Goal: Information Seeking & Learning: Learn about a topic

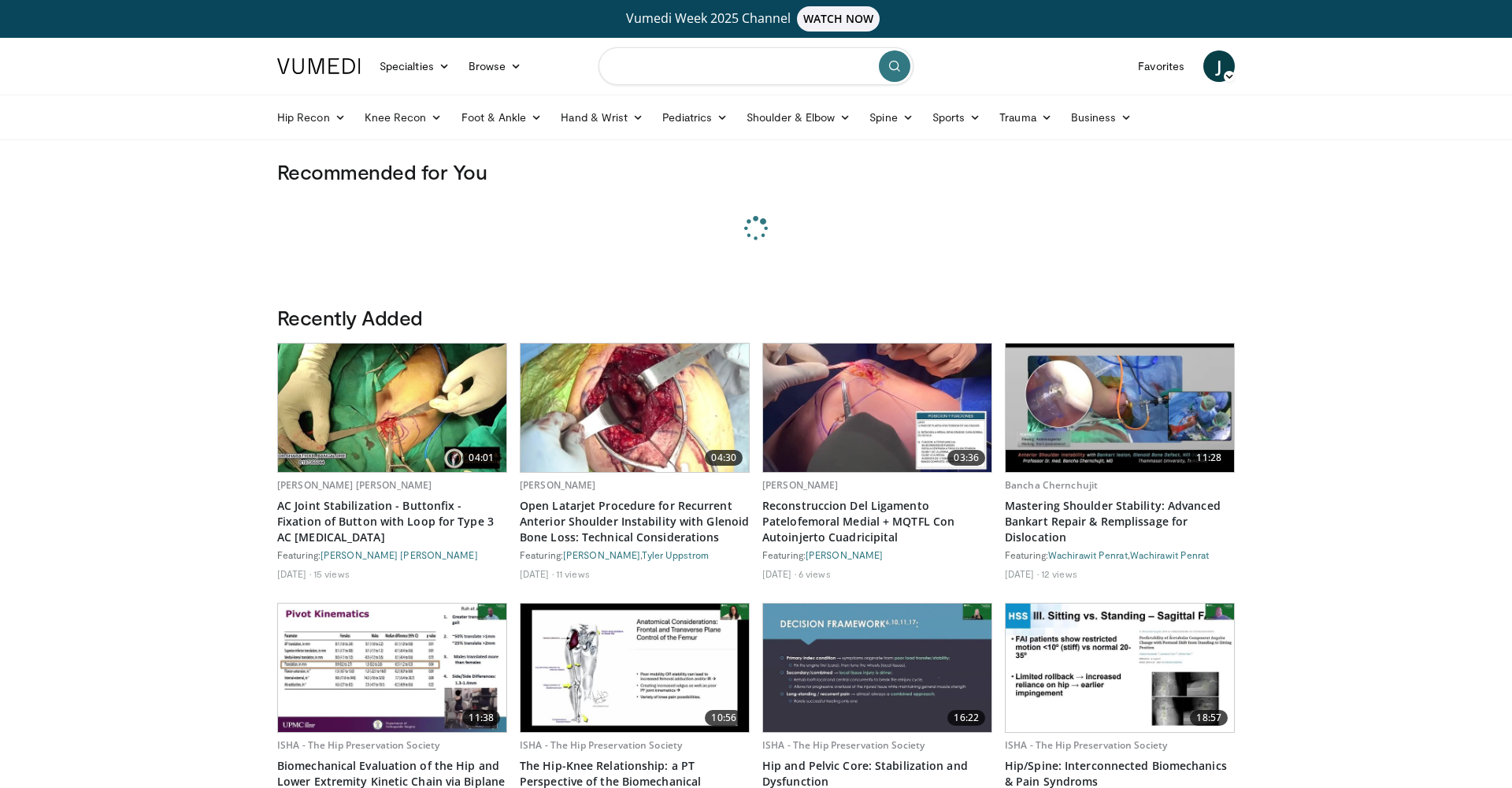
click at [721, 64] on input "Search topics, interventions" at bounding box center [756, 66] width 315 height 38
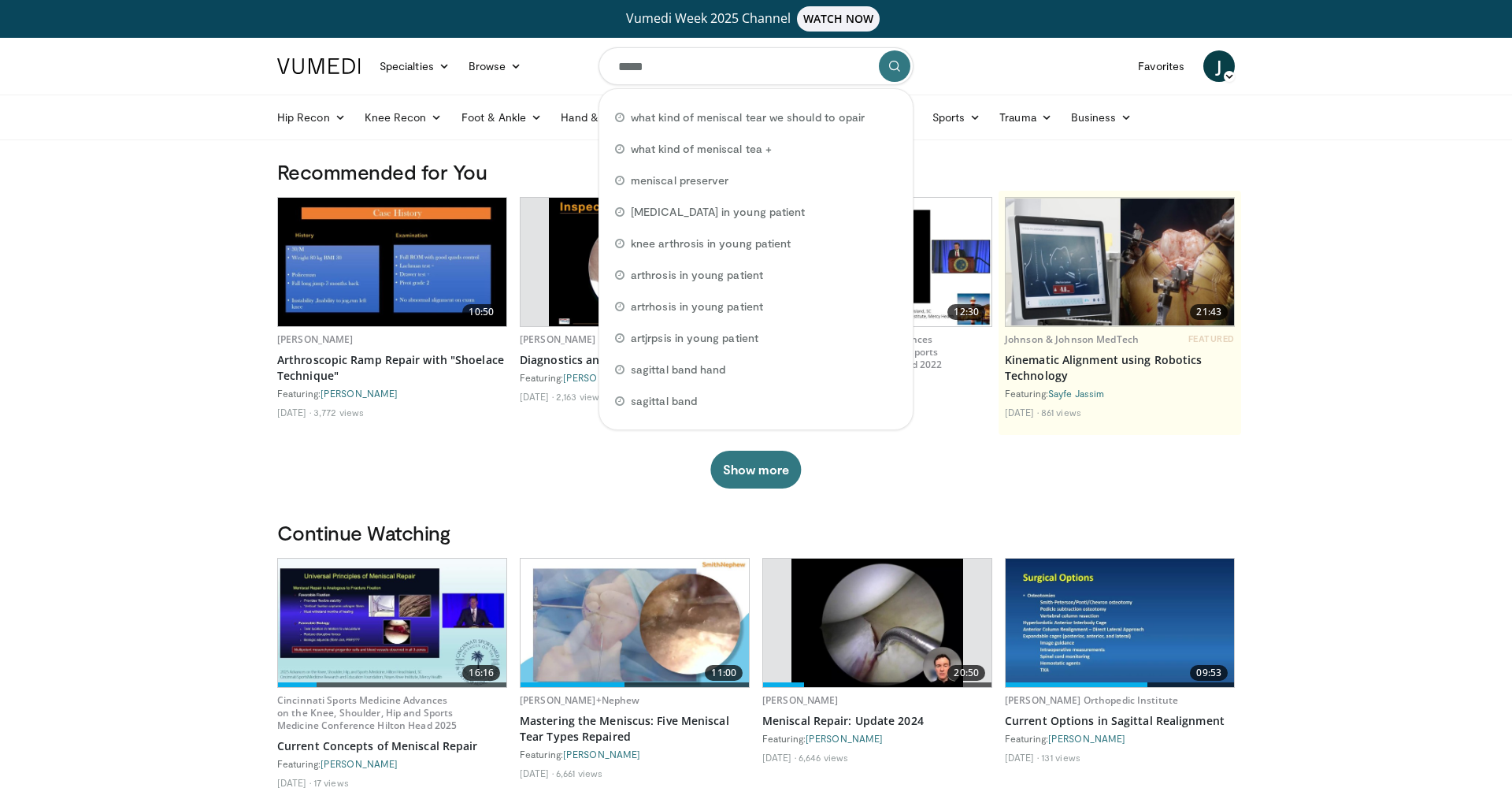
type input "******"
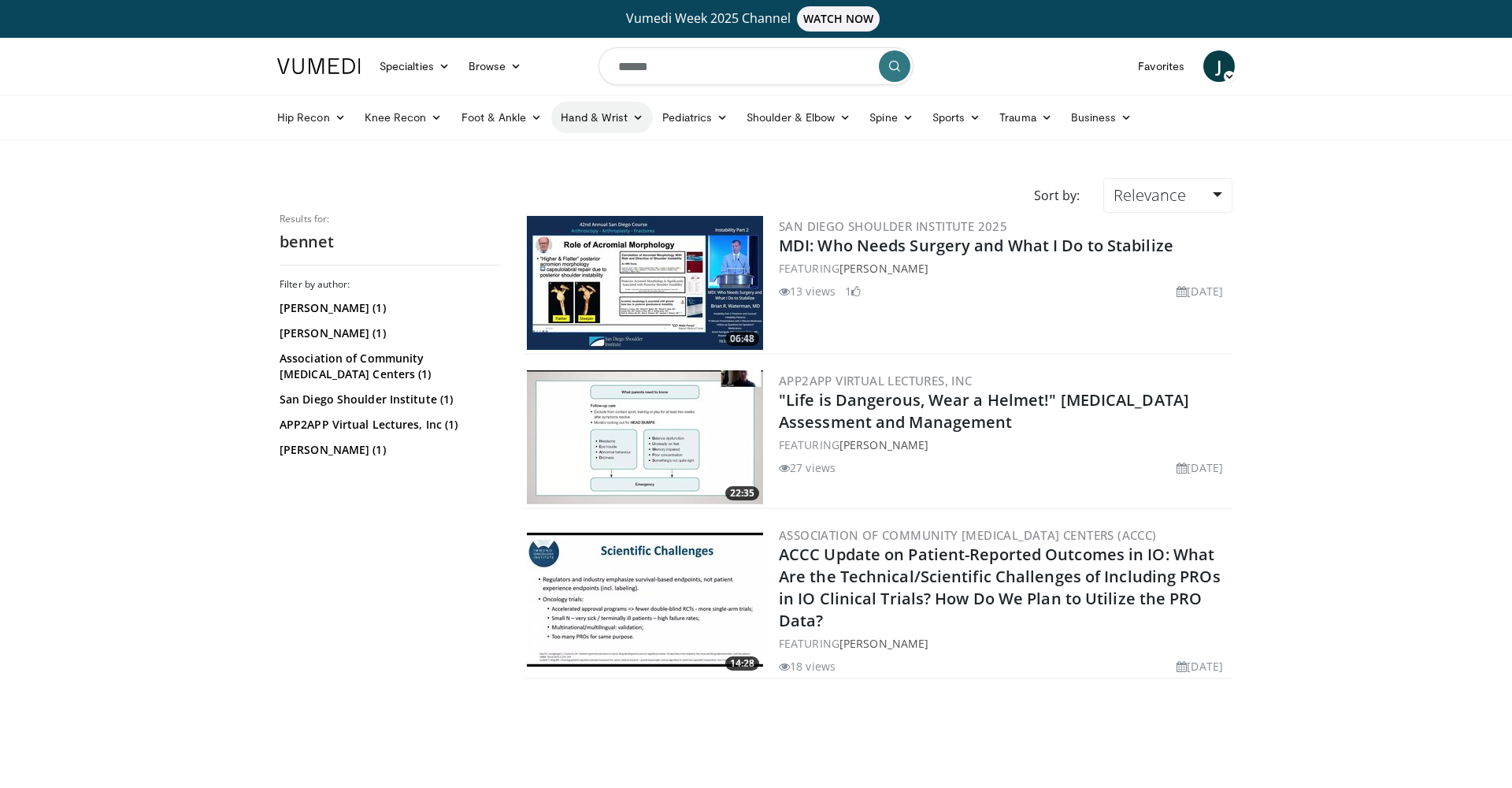
click at [579, 120] on link "Hand & Wrist" at bounding box center [602, 117] width 101 height 32
click at [598, 153] on link "Hand" at bounding box center [646, 155] width 187 height 25
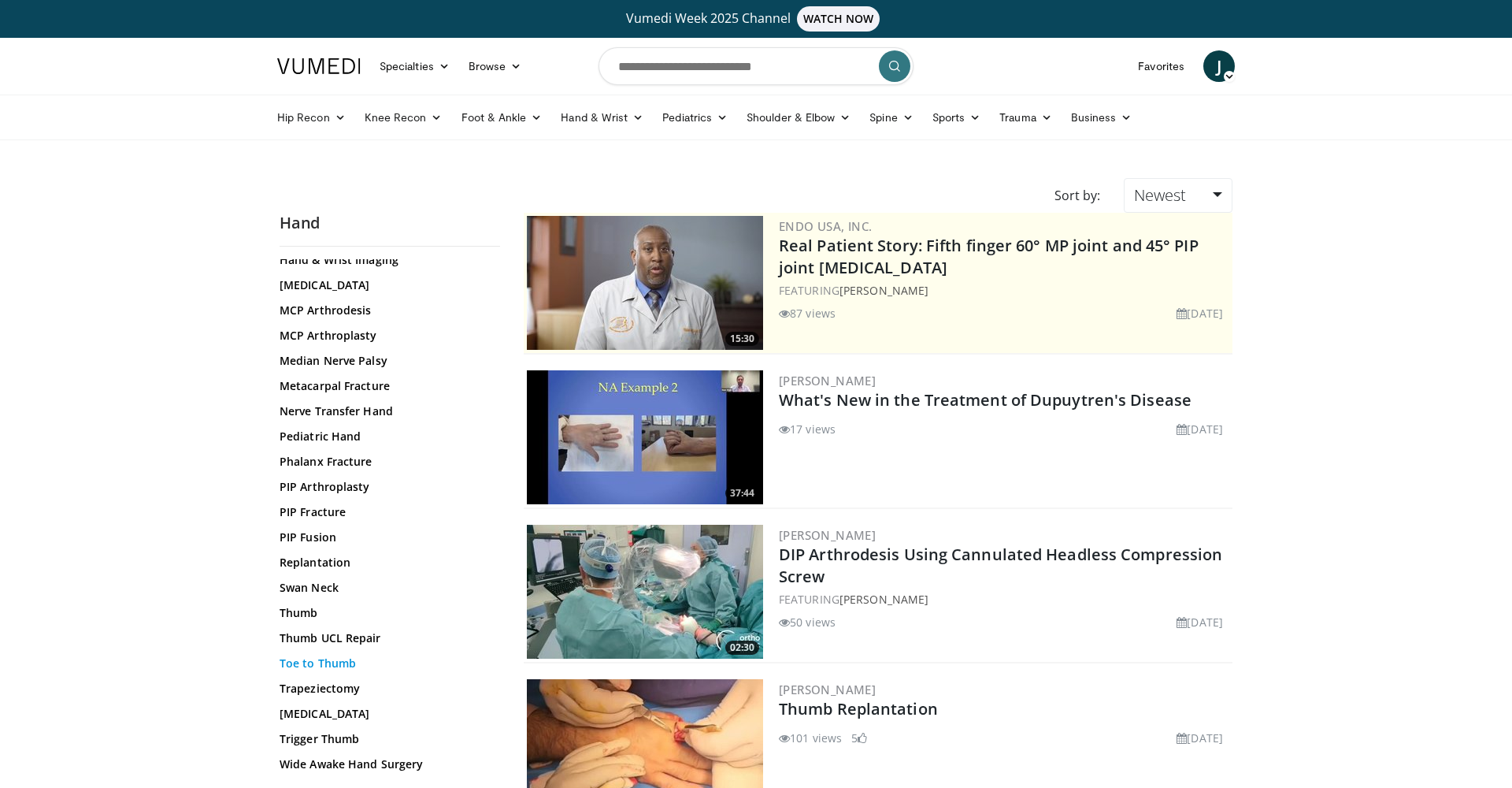
scroll to position [518, 0]
click at [310, 616] on link "Thumb" at bounding box center [386, 612] width 213 height 15
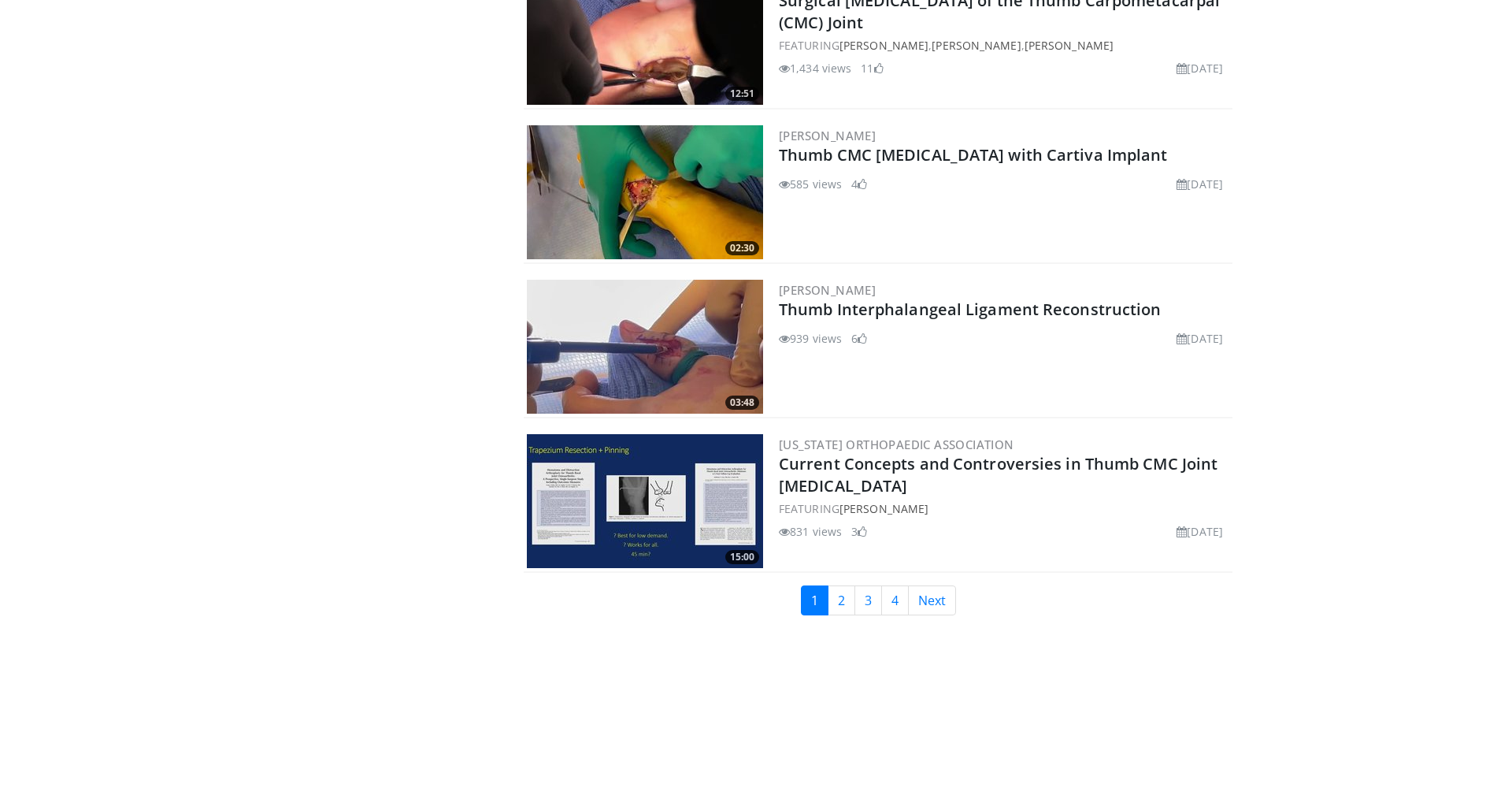
scroll to position [3491, 0]
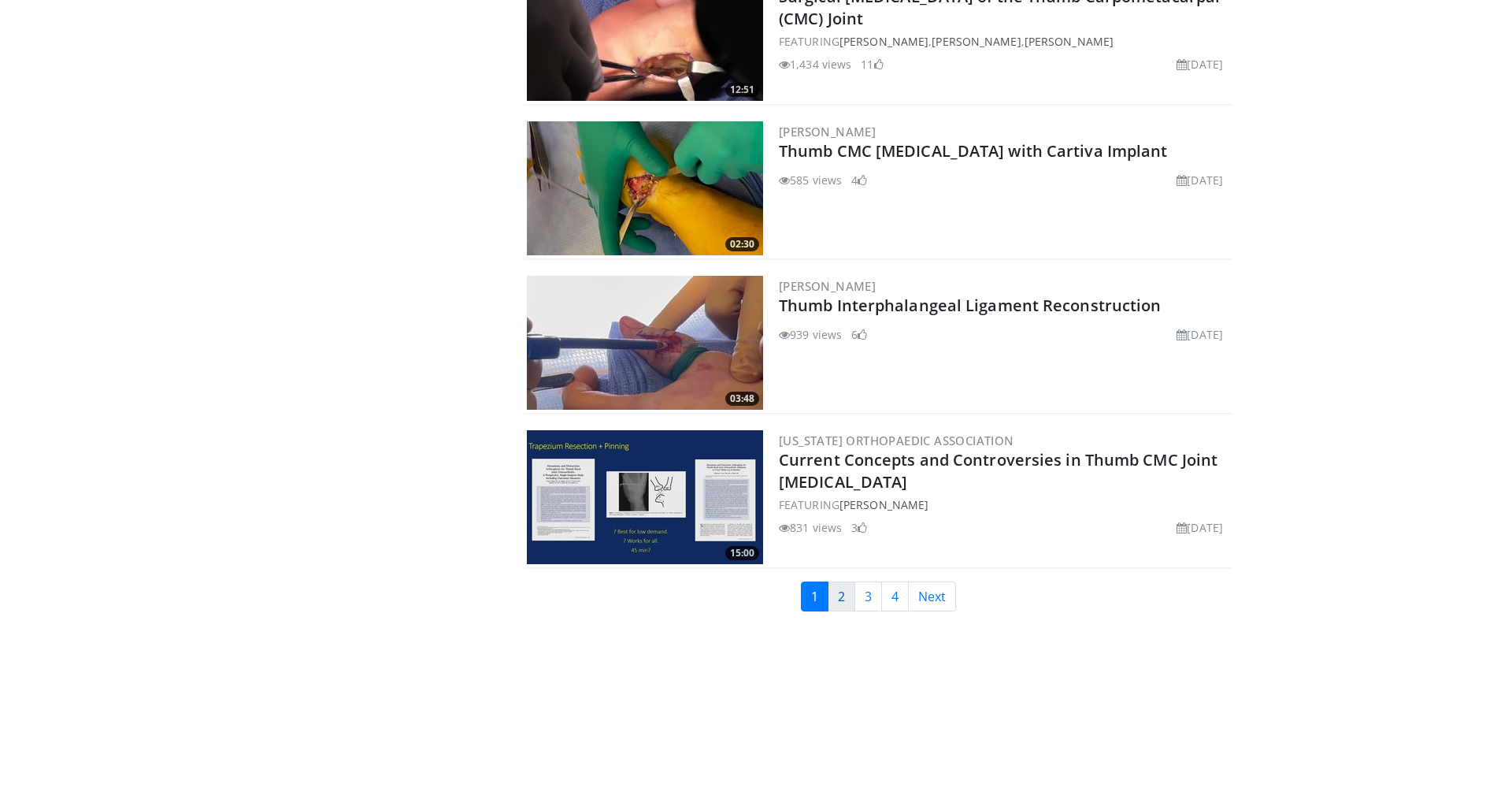
click at [833, 599] on link "2" at bounding box center [841, 596] width 27 height 30
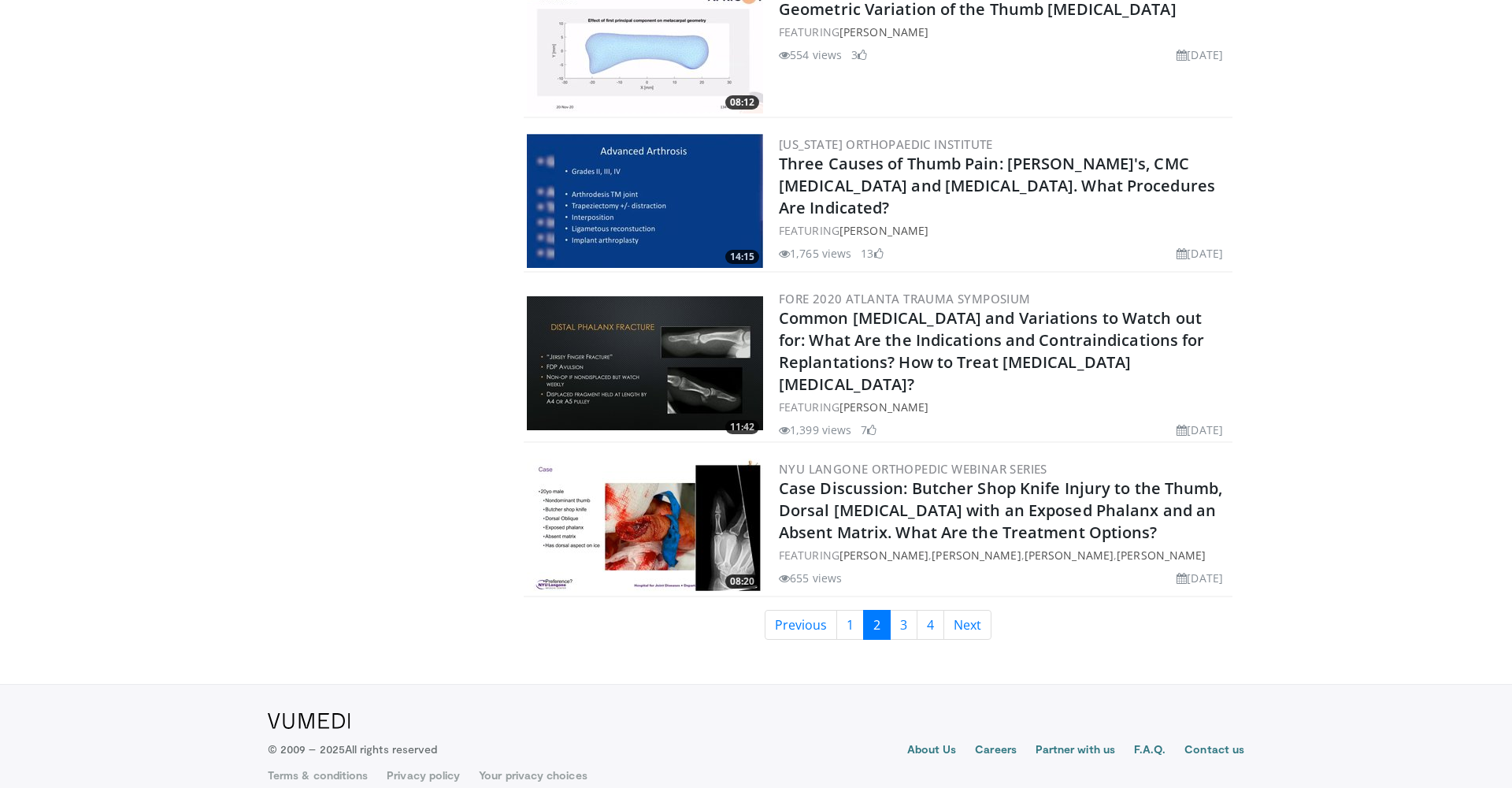
scroll to position [3509, 0]
click at [906, 610] on link "3" at bounding box center [904, 625] width 27 height 30
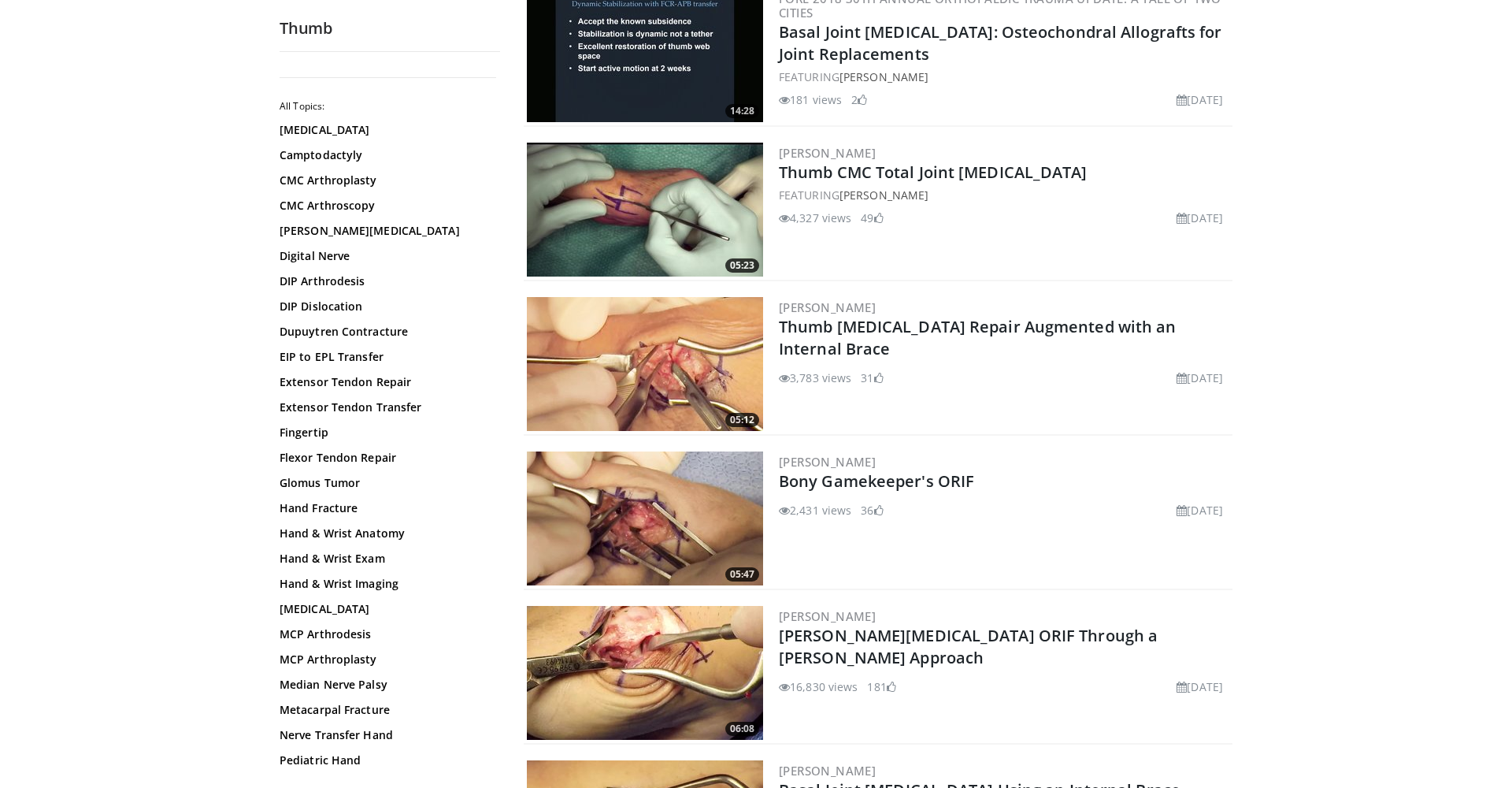
scroll to position [2545, 0]
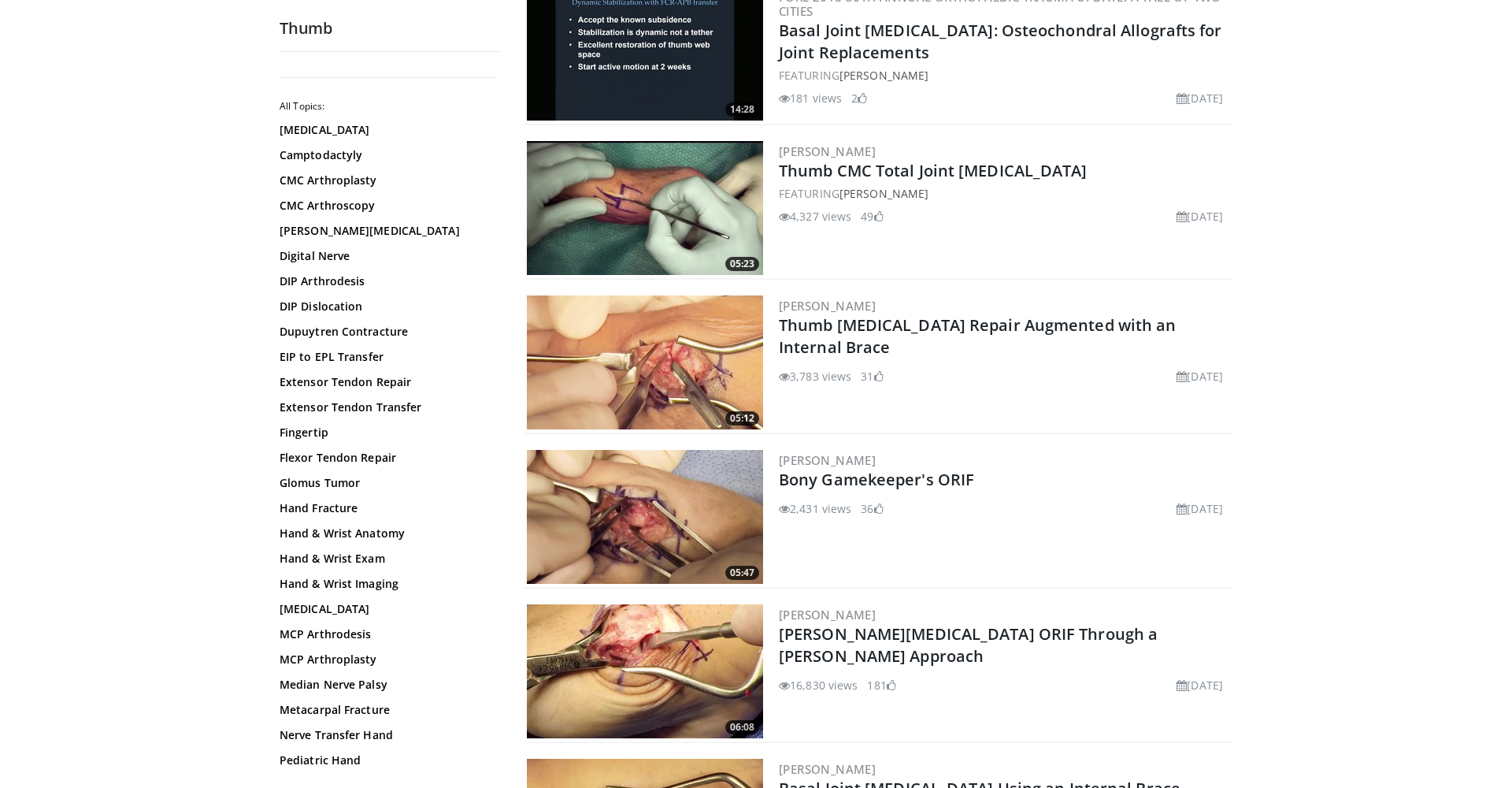
click at [658, 636] on img at bounding box center [645, 671] width 236 height 134
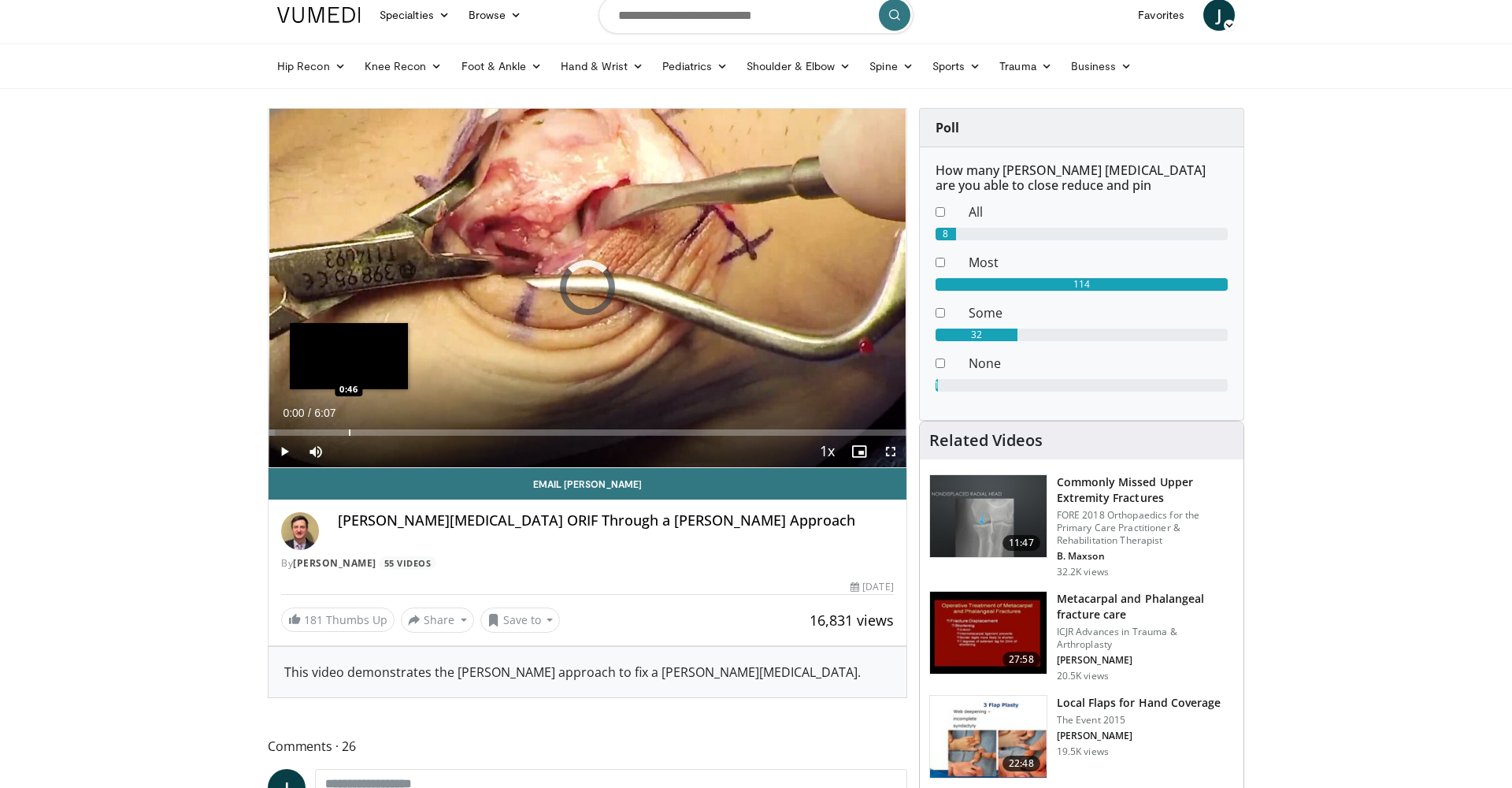
scroll to position [53, 0]
click at [349, 432] on div "Progress Bar" at bounding box center [349, 433] width 2 height 6
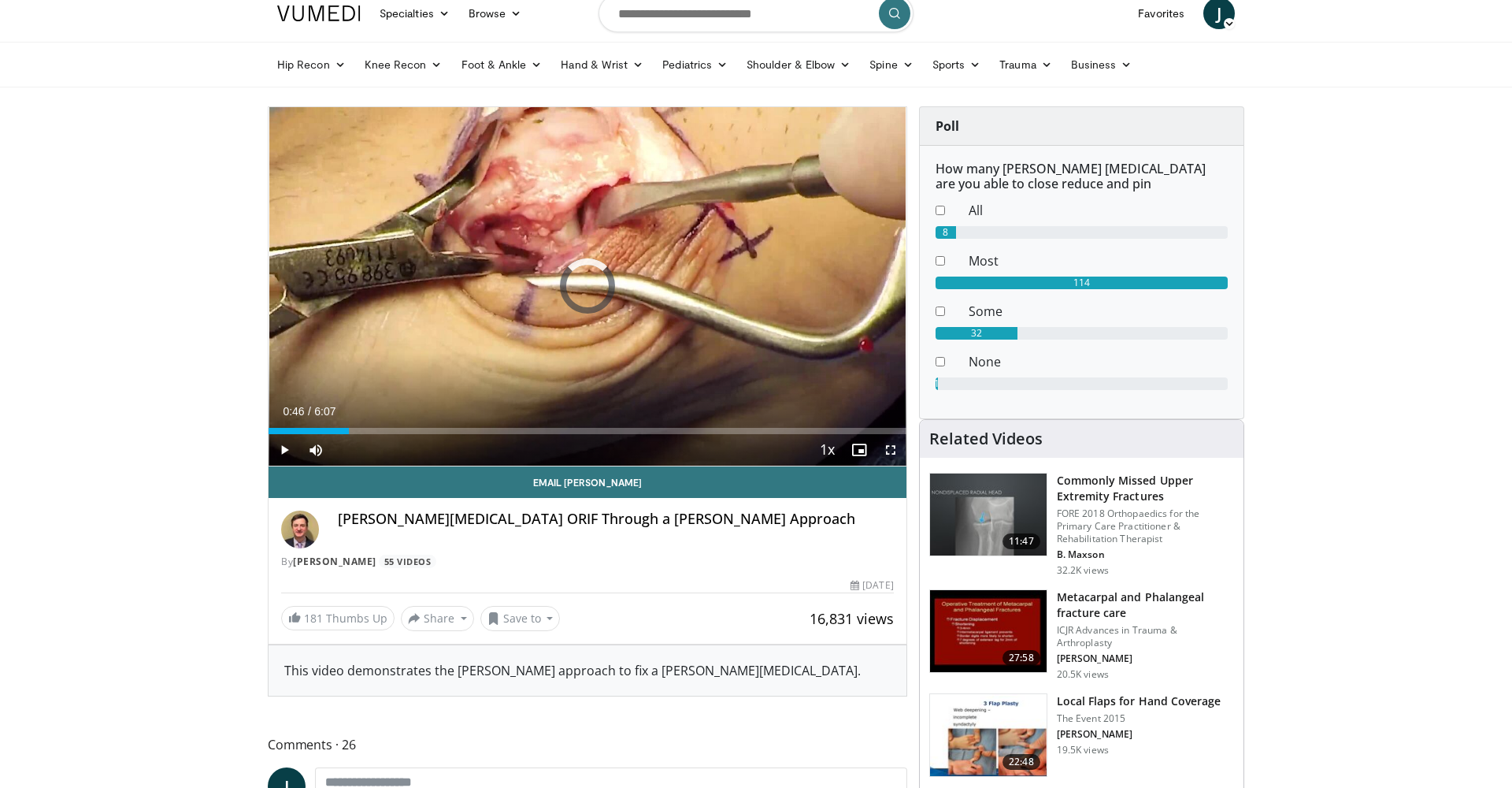
click at [289, 448] on span "Video Player" at bounding box center [284, 449] width 32 height 32
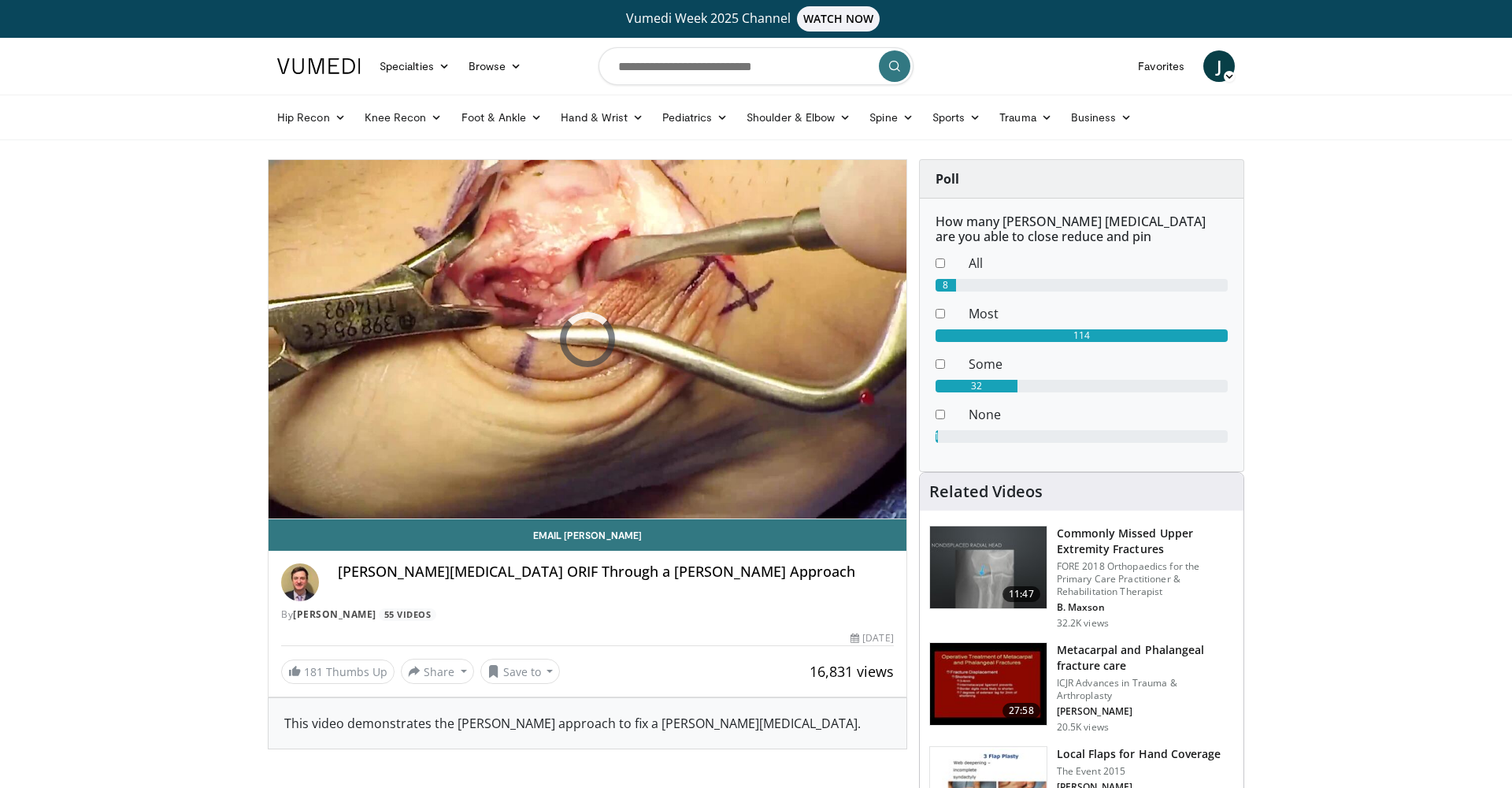
scroll to position [0, 0]
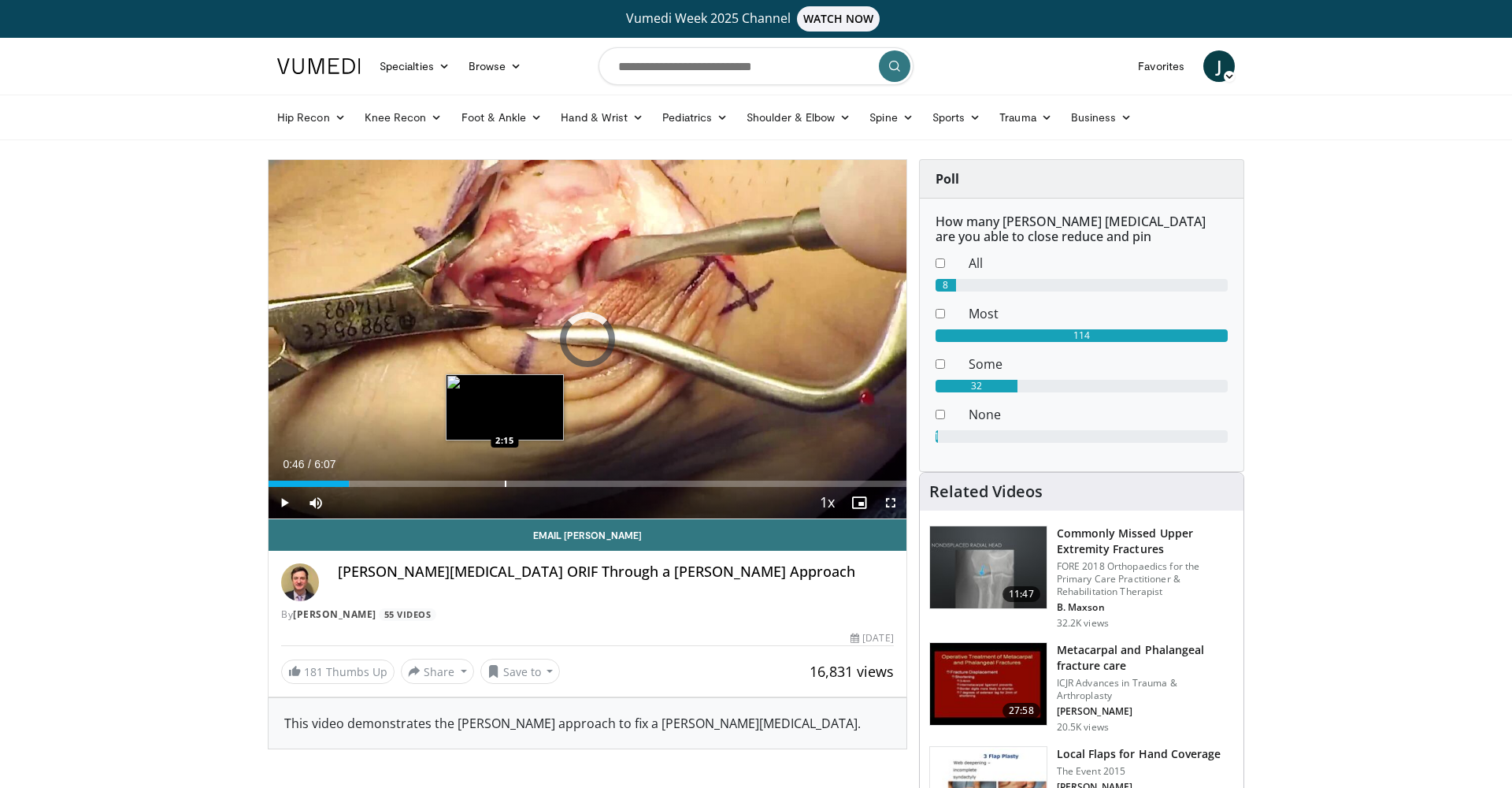
click at [504, 486] on div "Progress Bar" at bounding box center [505, 483] width 2 height 6
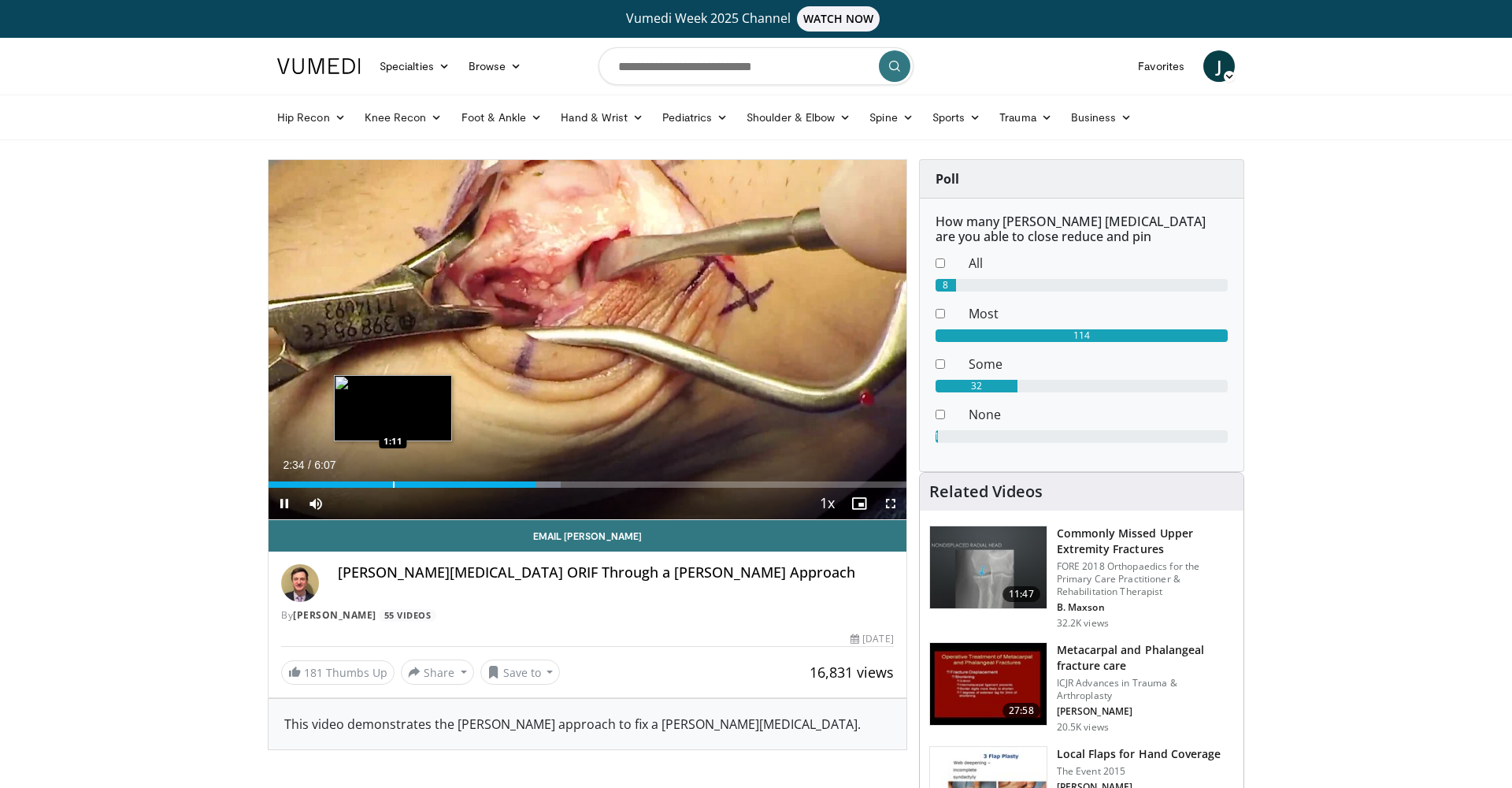
click at [392, 481] on div "2:34" at bounding box center [403, 484] width 268 height 6
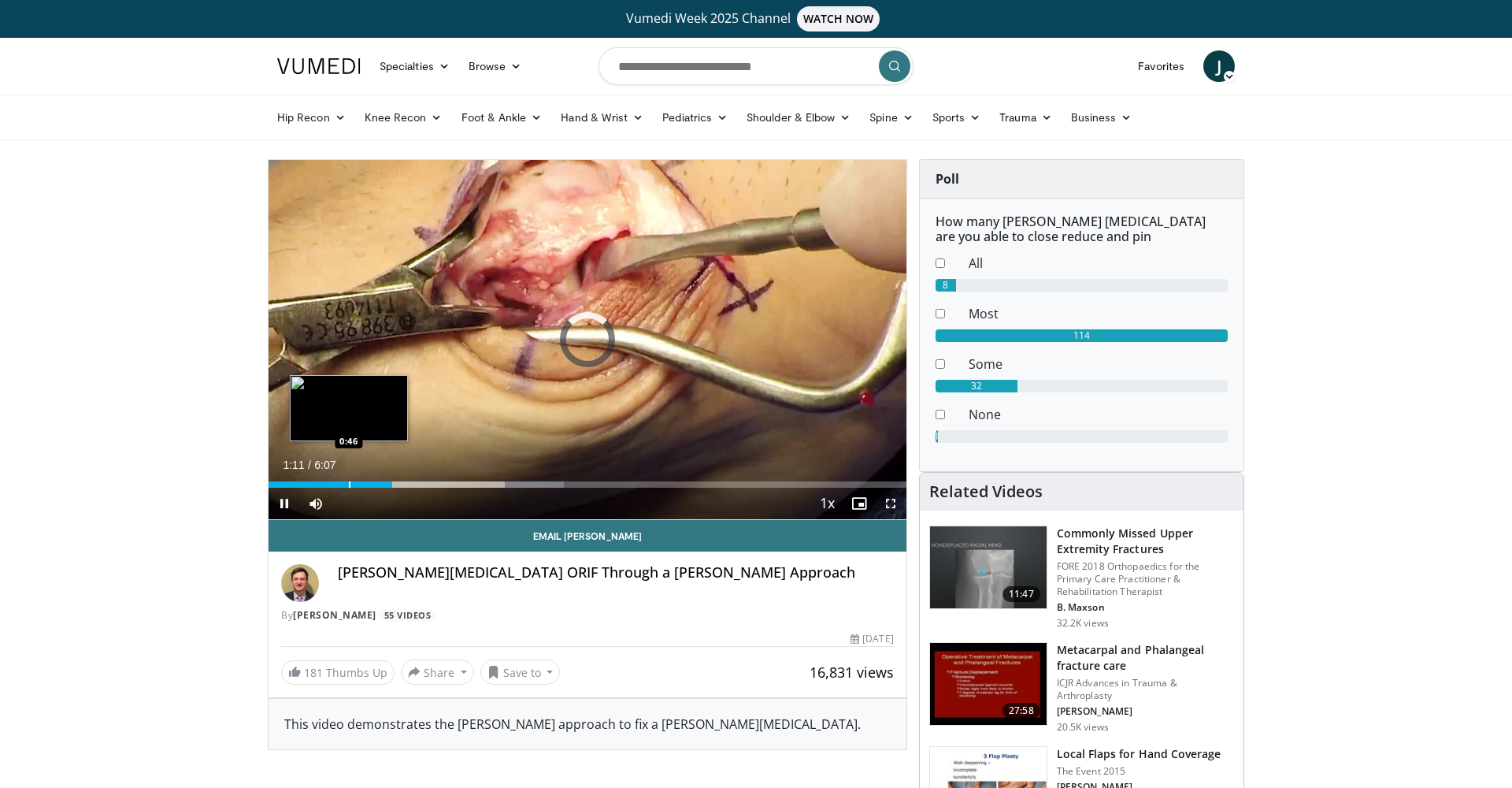
click at [349, 486] on div "Progress Bar" at bounding box center [349, 484] width 2 height 6
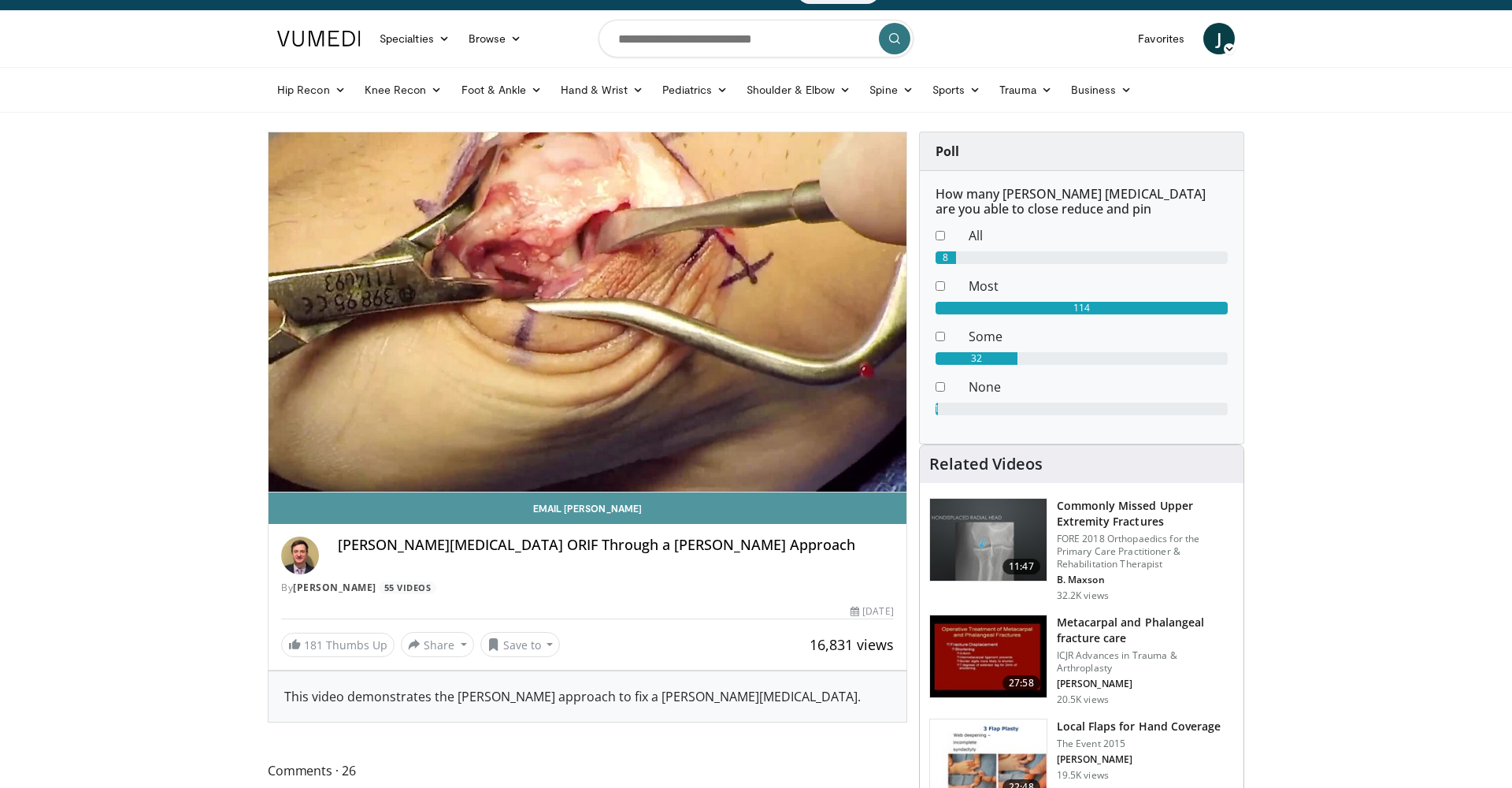
scroll to position [34, 0]
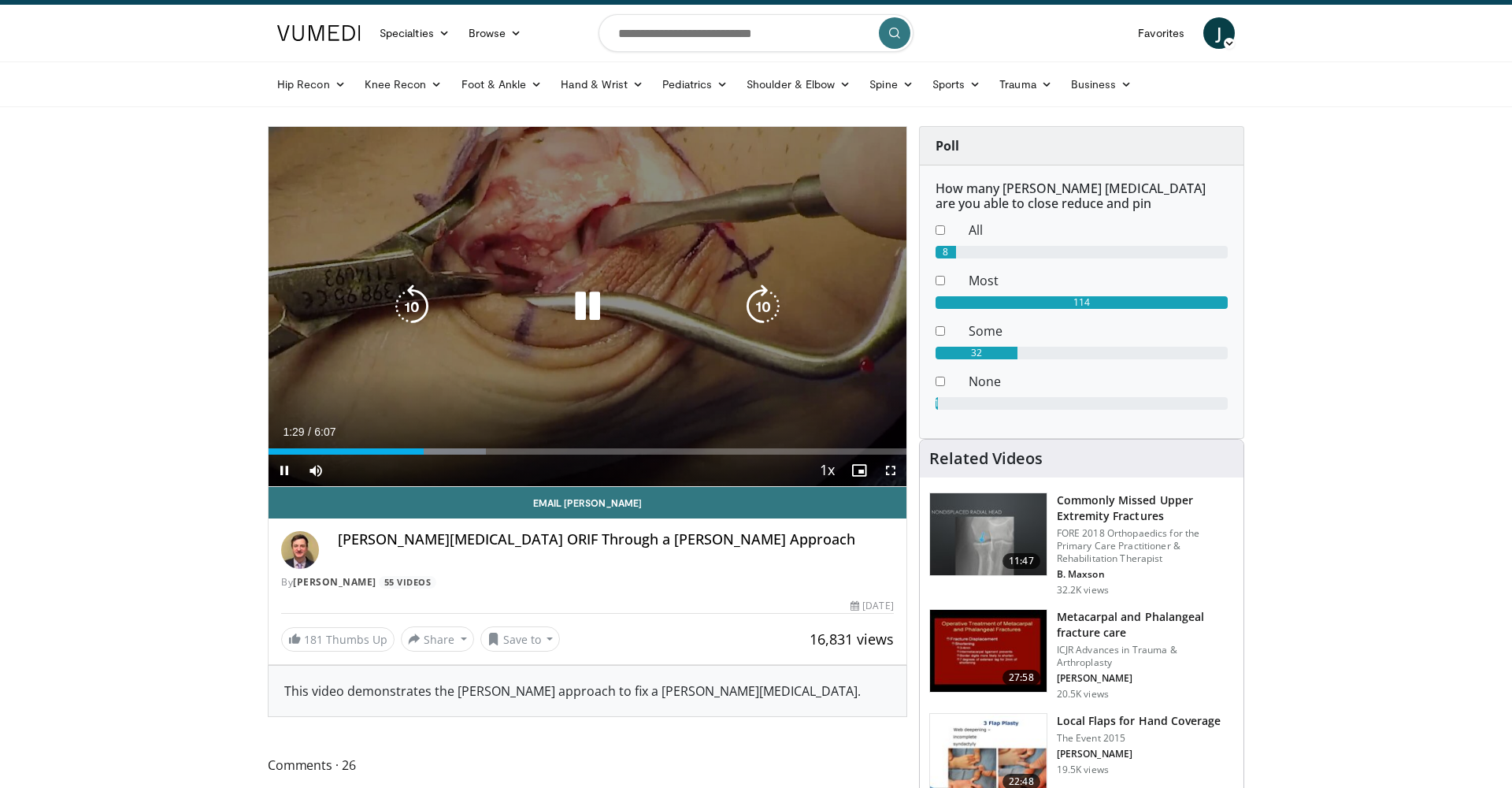
drag, startPoint x: 284, startPoint y: 465, endPoint x: 458, endPoint y: 303, distance: 237.7
click at [285, 465] on span "Video Player" at bounding box center [284, 470] width 32 height 32
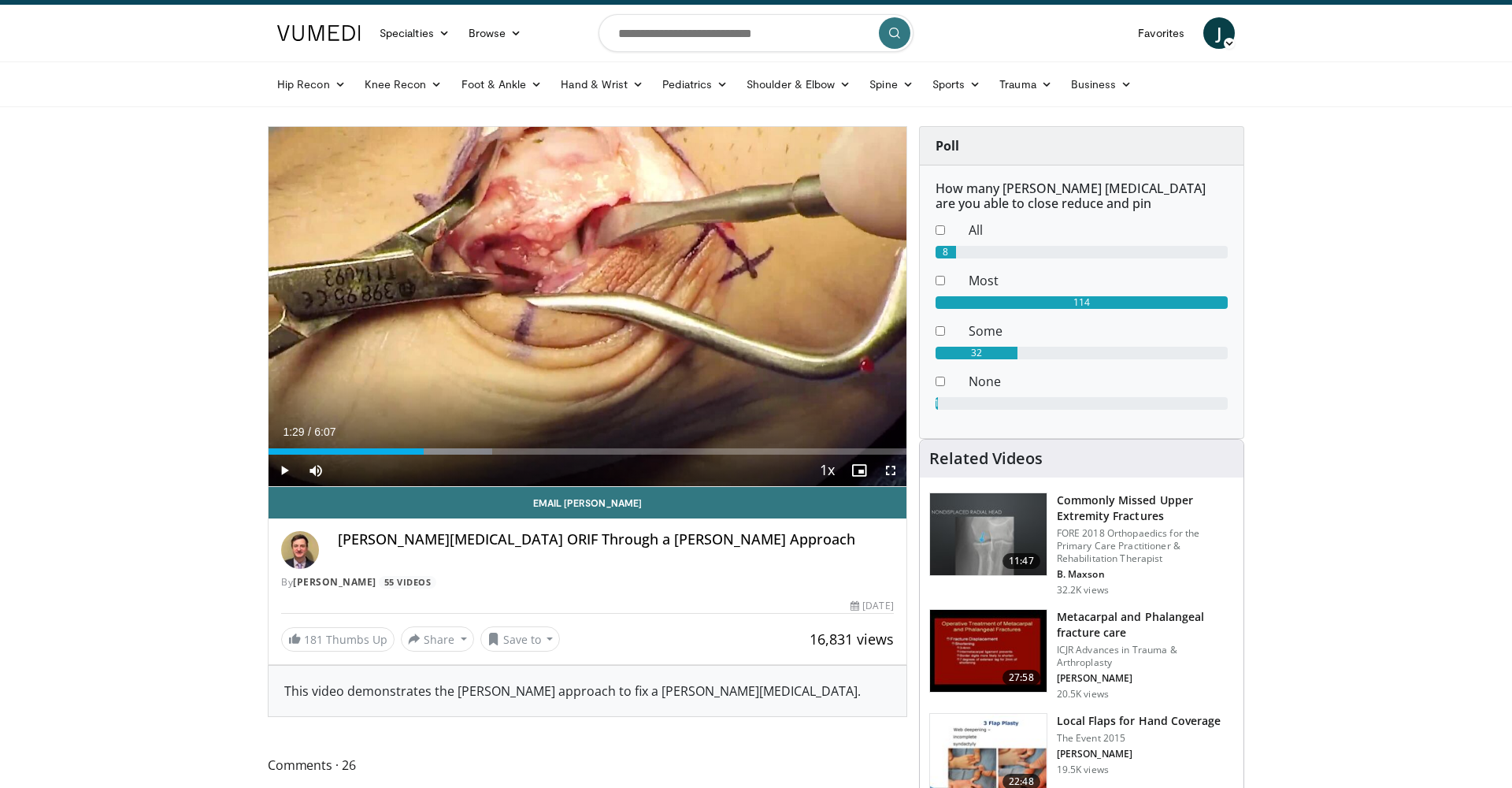
click at [289, 469] on span "Video Player" at bounding box center [284, 470] width 32 height 32
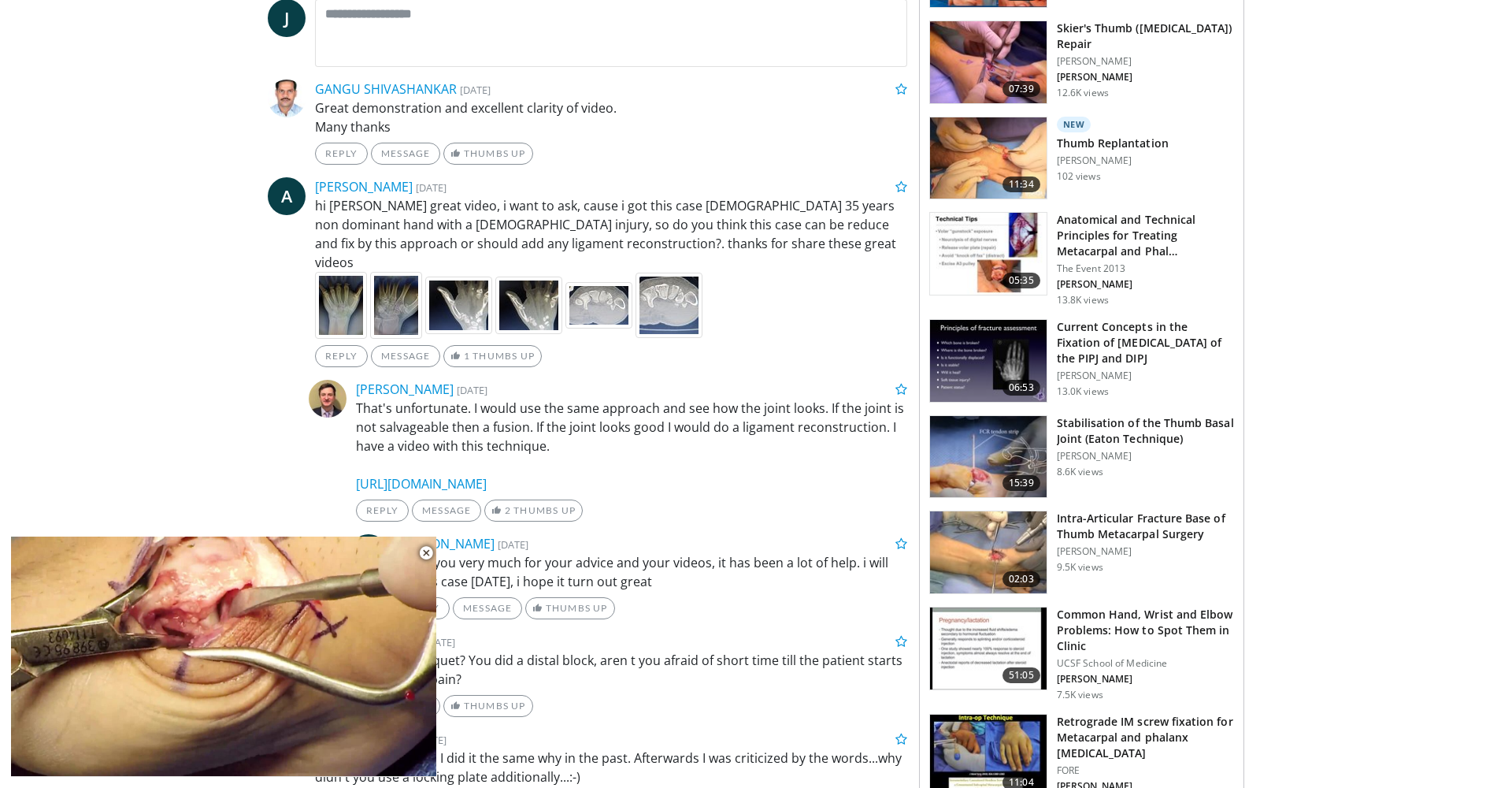
scroll to position [827, 0]
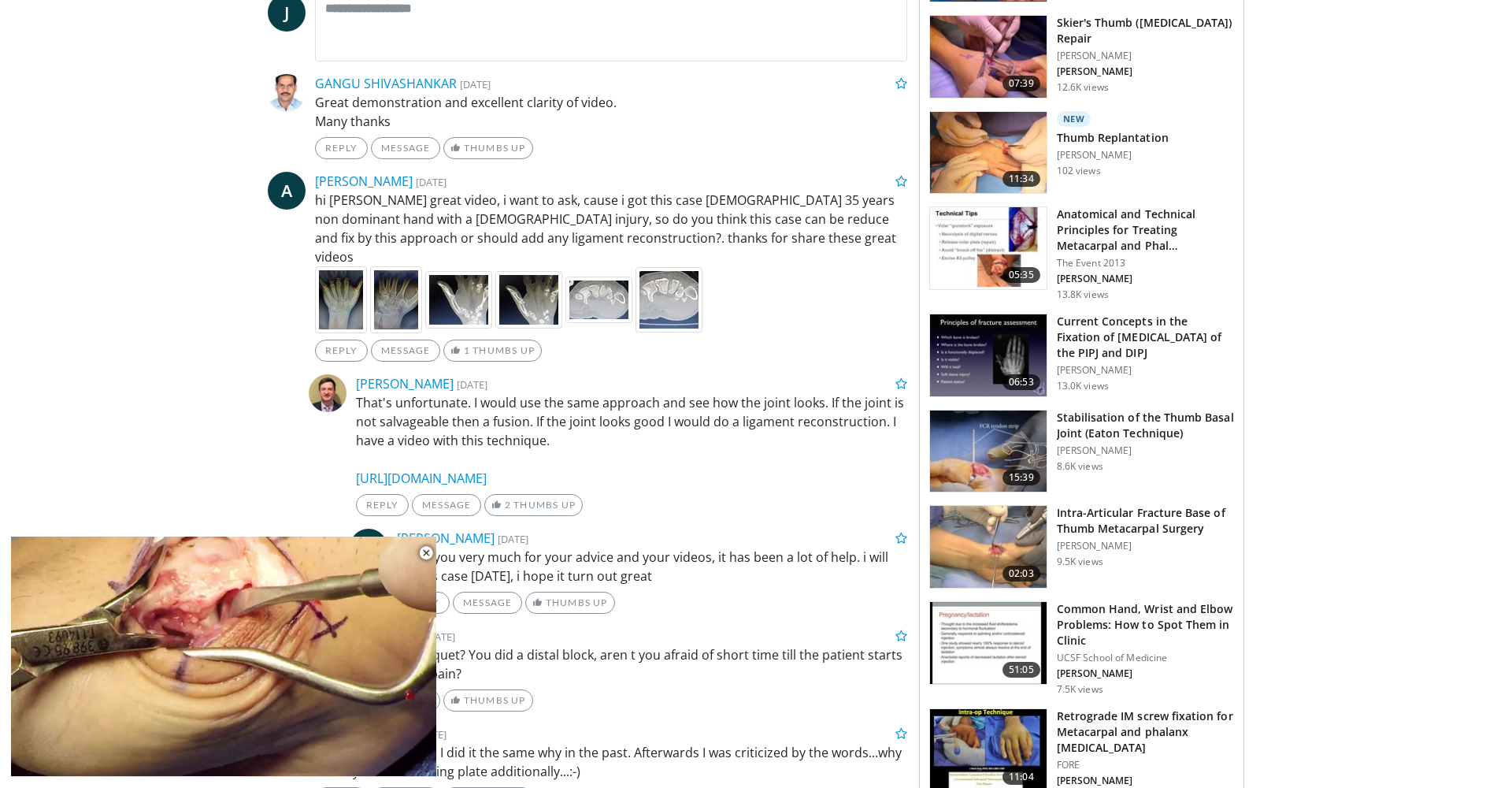
click at [1002, 540] on img at bounding box center [988, 546] width 117 height 82
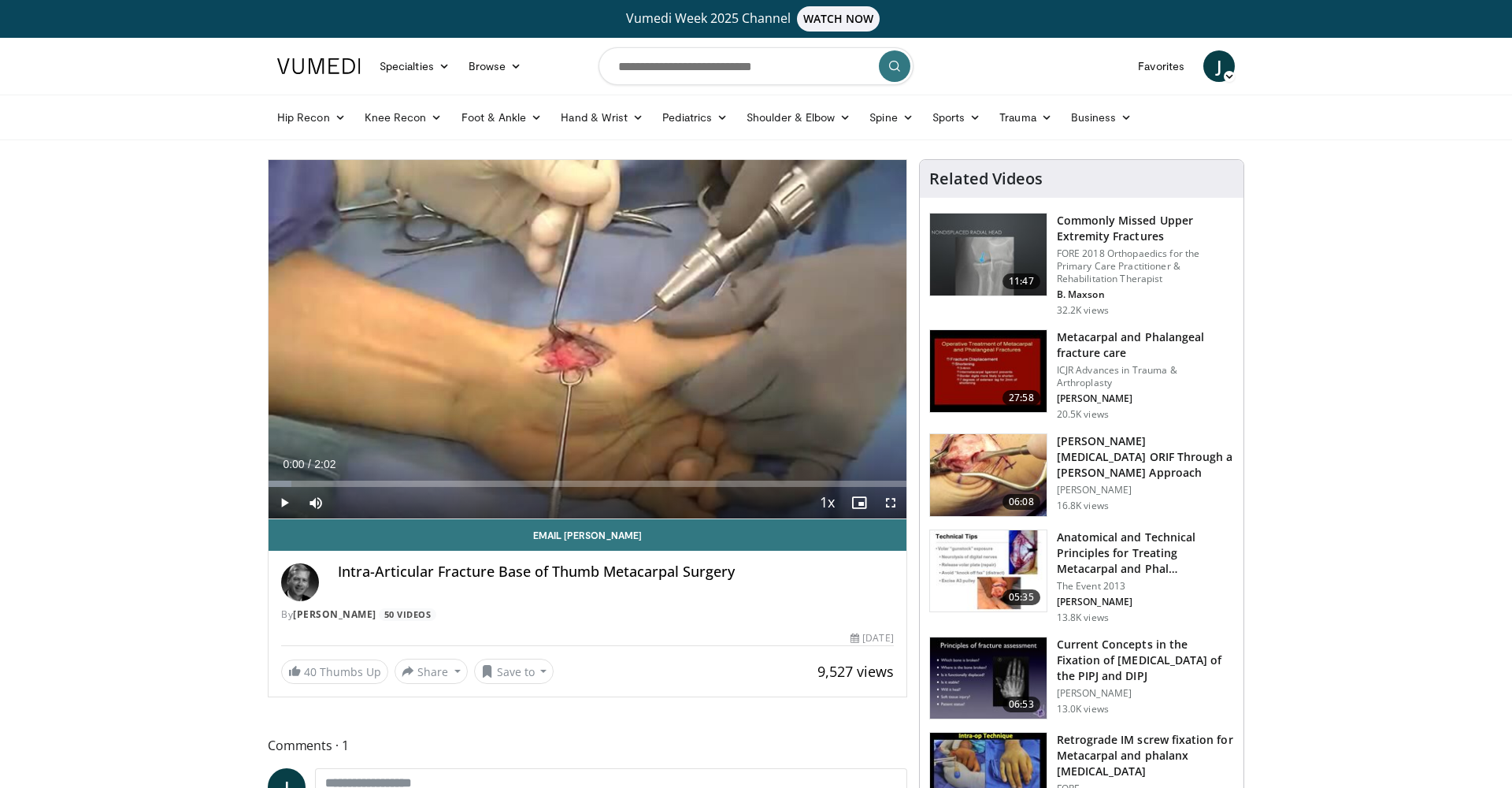
click at [280, 505] on span "Video Player" at bounding box center [284, 502] width 32 height 32
